Goal: Information Seeking & Learning: Learn about a topic

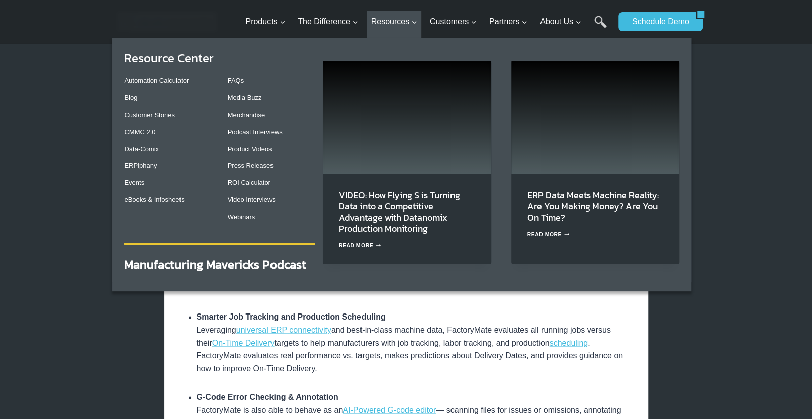
scroll to position [1424, 0]
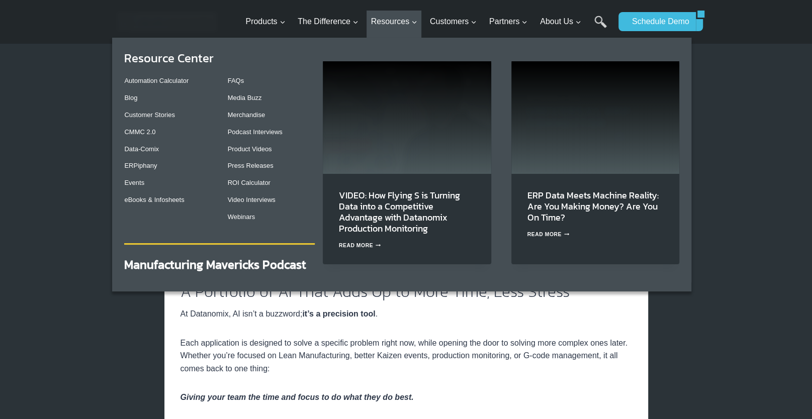
click at [442, 210] on h3 "VIDEO: How Flying S is Turning Data into a Competitive Advantage with Datanomix…" at bounding box center [407, 212] width 136 height 44
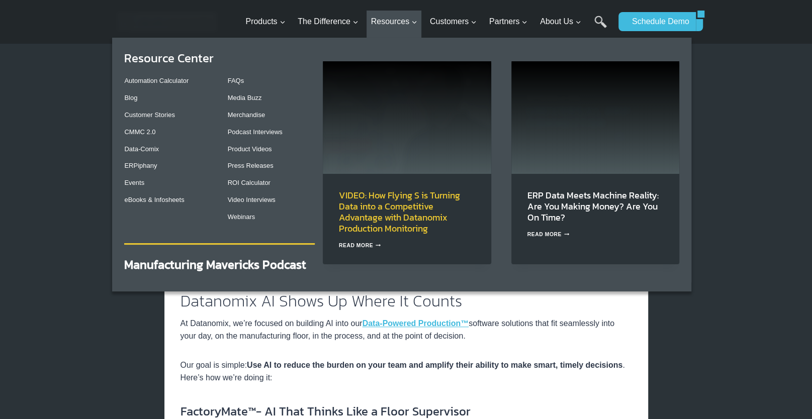
scroll to position [1107, 0]
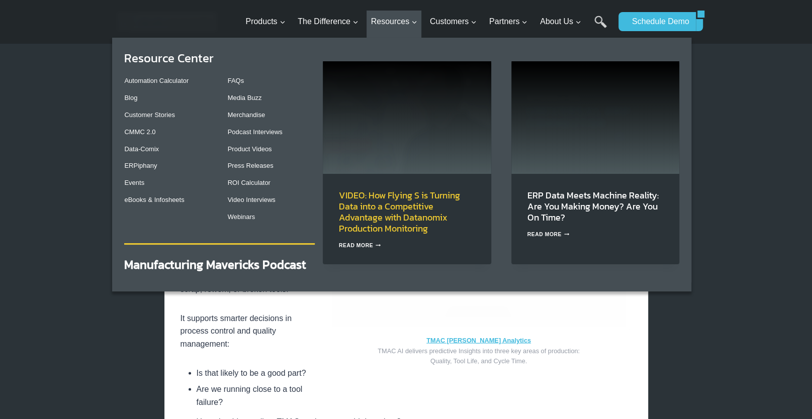
click at [368, 210] on link "VIDEO: How Flying S is Turning Data into a Competitive Advantage with Datanomix…" at bounding box center [399, 211] width 121 height 47
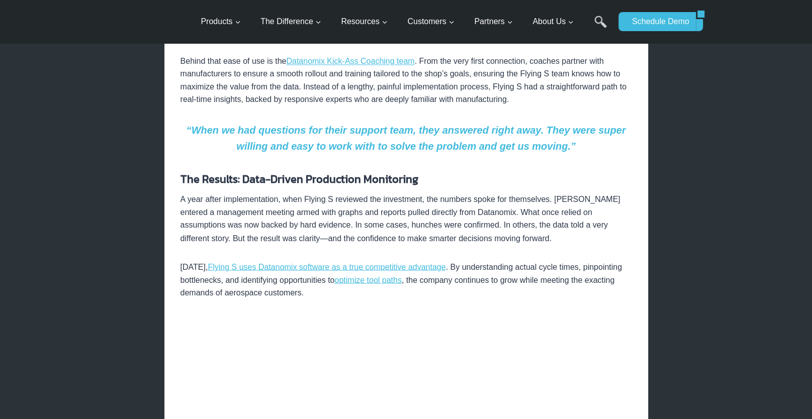
scroll to position [587, 0]
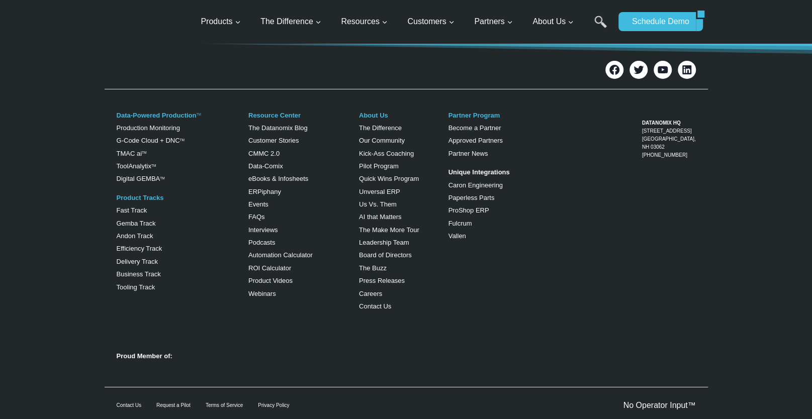
scroll to position [938, 0]
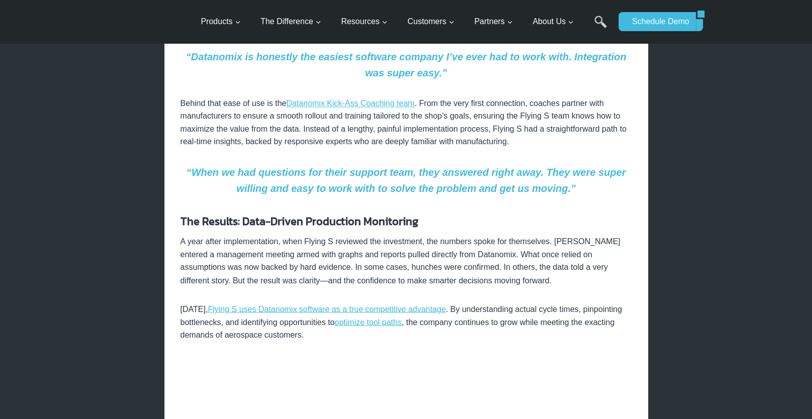
click at [376, 210] on div "An inside look at how Flying S uses production monitoring to improve cycle time…" at bounding box center [405, 80] width 451 height 1393
